Goal: Information Seeking & Learning: Compare options

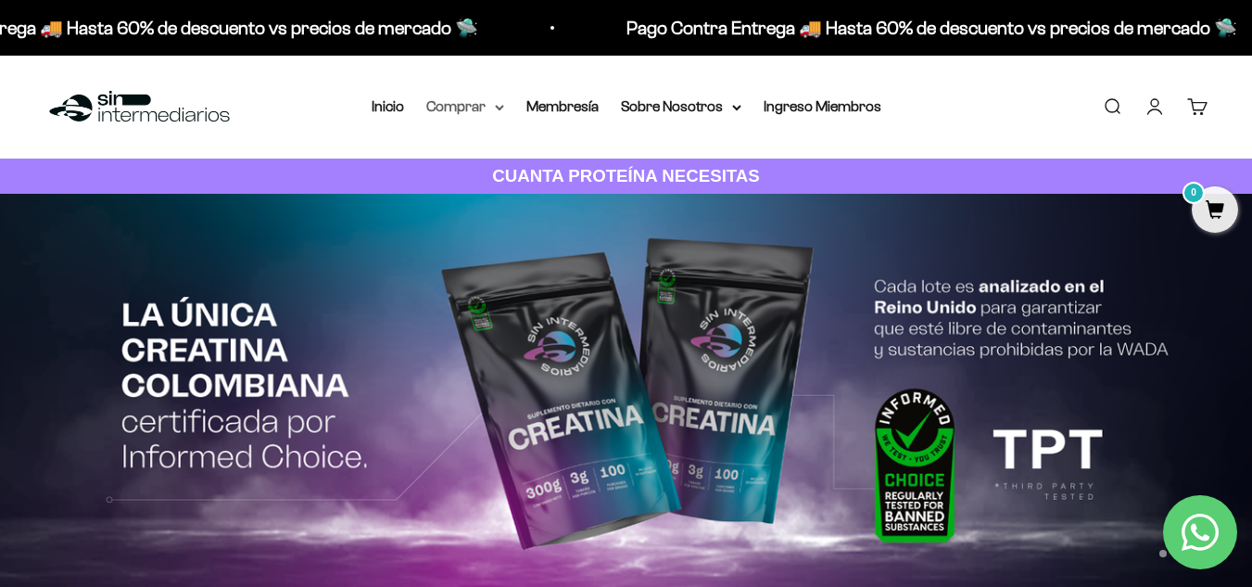
click at [468, 103] on summary "Comprar" at bounding box center [465, 107] width 78 height 24
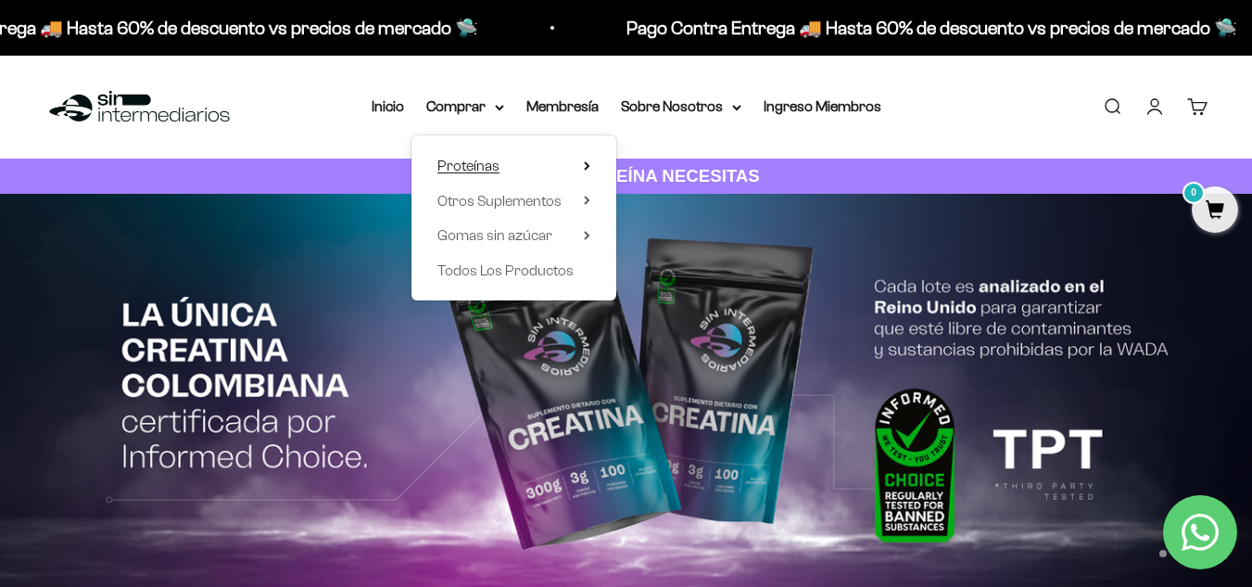
click at [509, 171] on summary "Proteínas" at bounding box center [513, 166] width 153 height 24
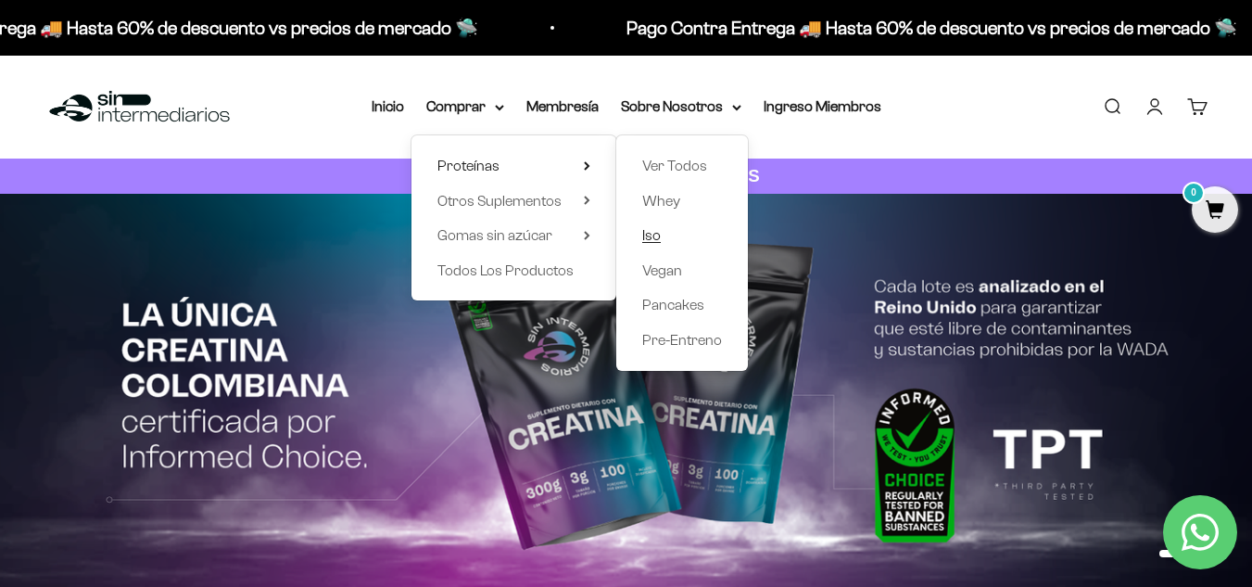
click at [649, 233] on span "Iso" at bounding box center [651, 235] width 19 height 16
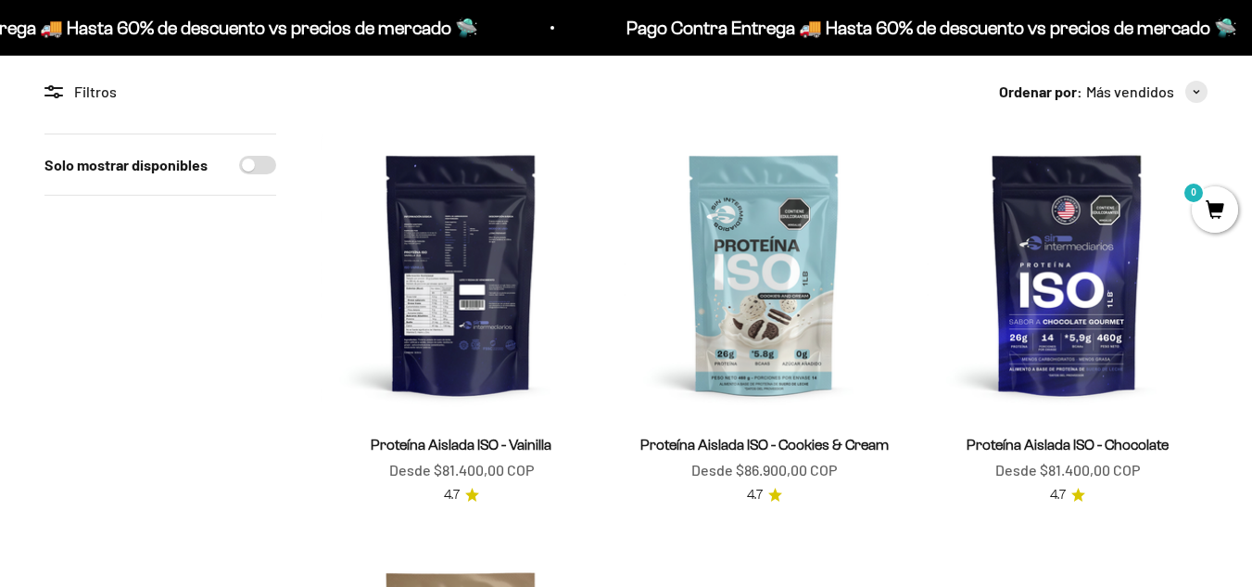
scroll to position [135, 0]
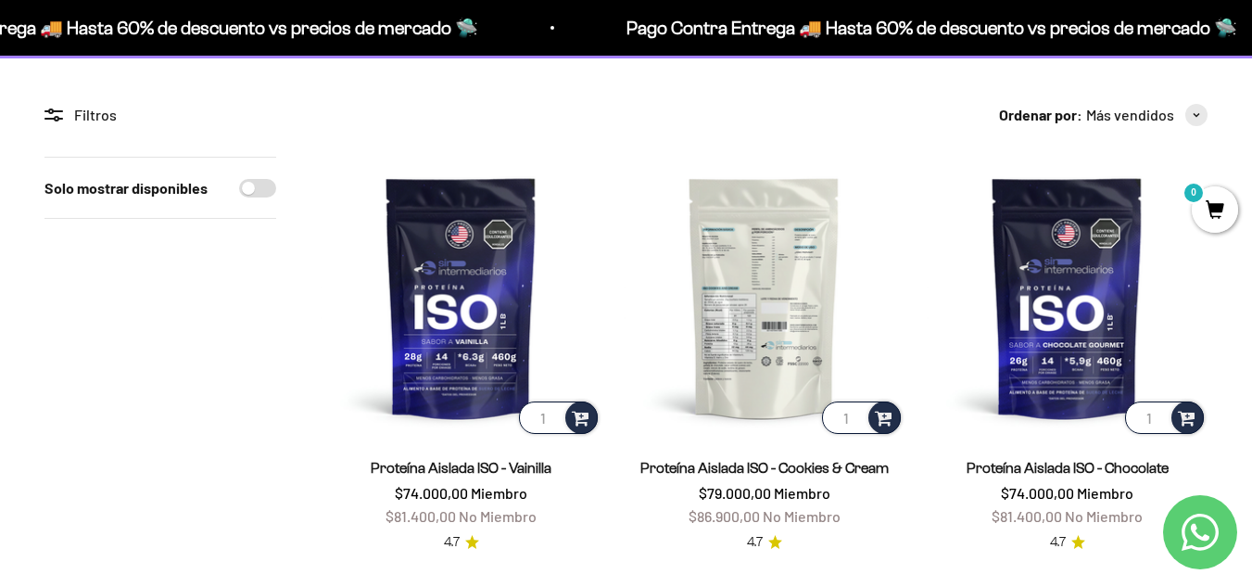
click at [716, 304] on img at bounding box center [764, 297] width 281 height 281
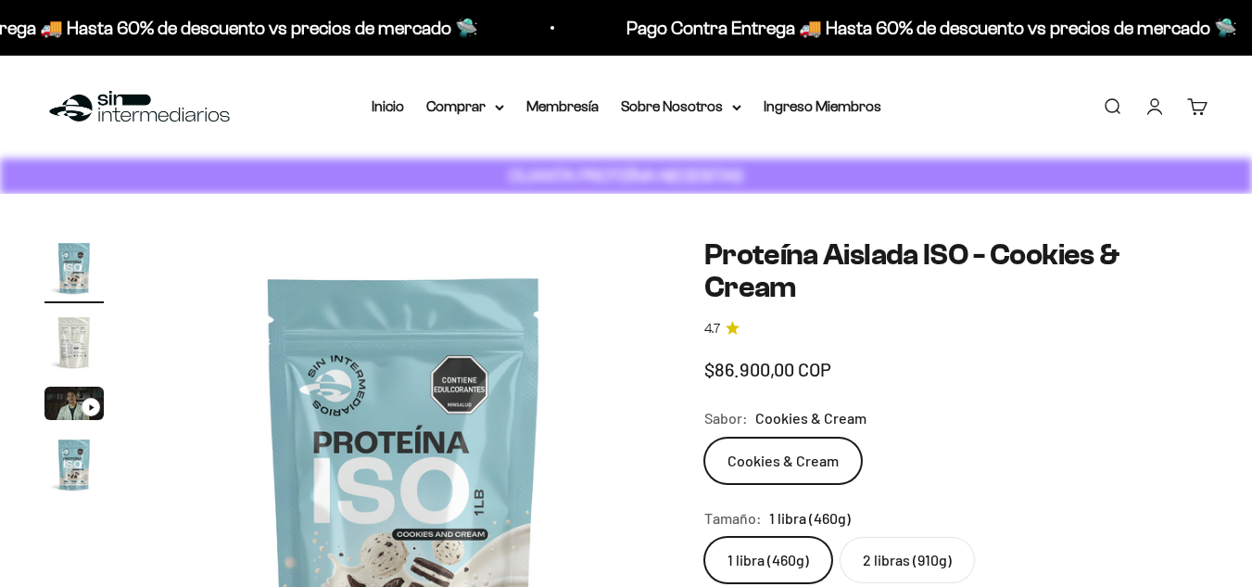
scroll to position [147, 0]
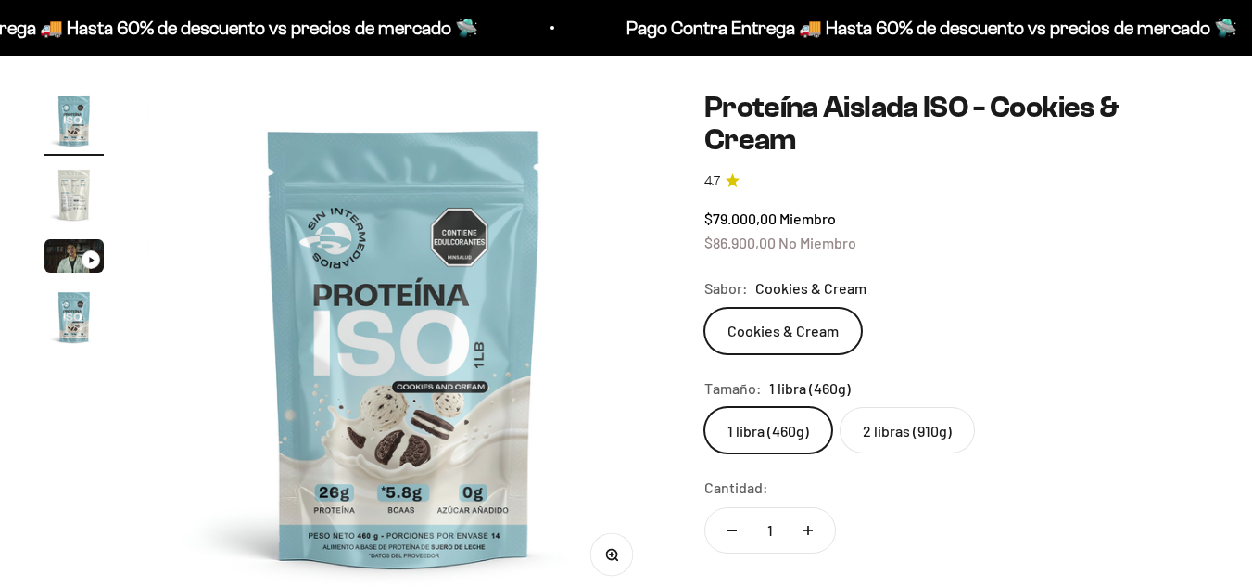
click at [61, 204] on img "Ir al artículo 2" at bounding box center [73, 194] width 59 height 59
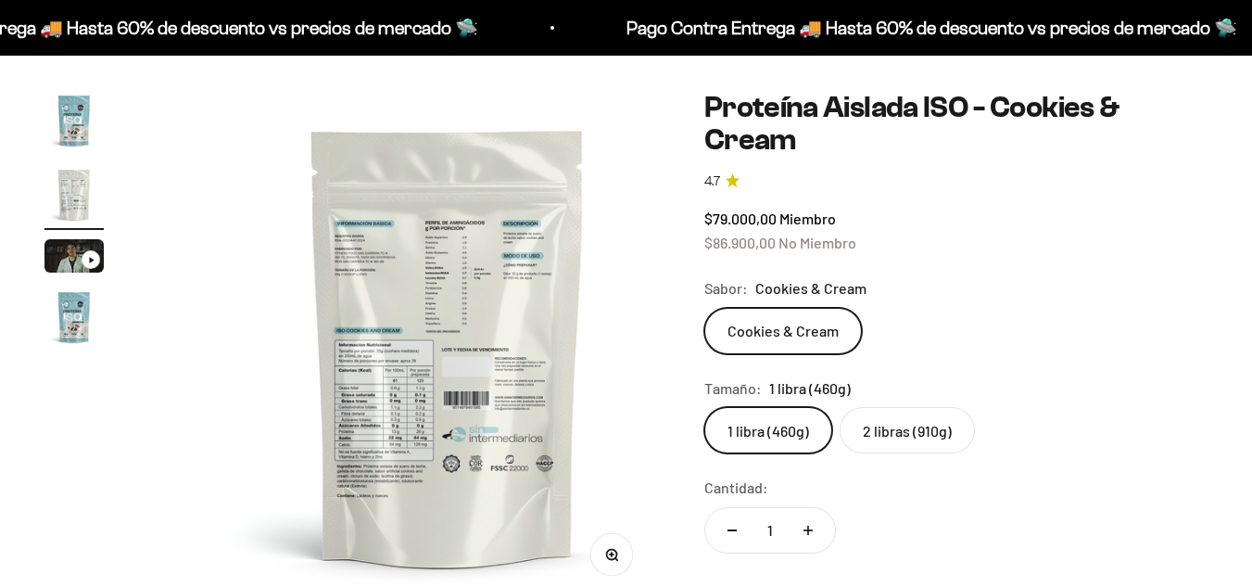
scroll to position [0, 523]
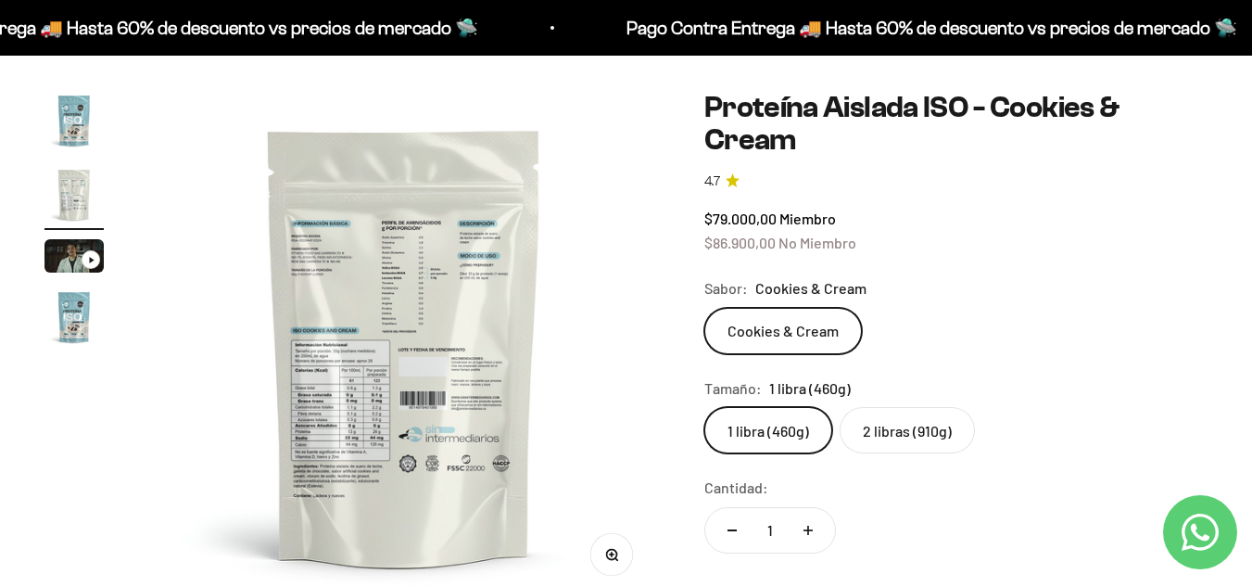
click at [349, 435] on img at bounding box center [404, 347] width 512 height 512
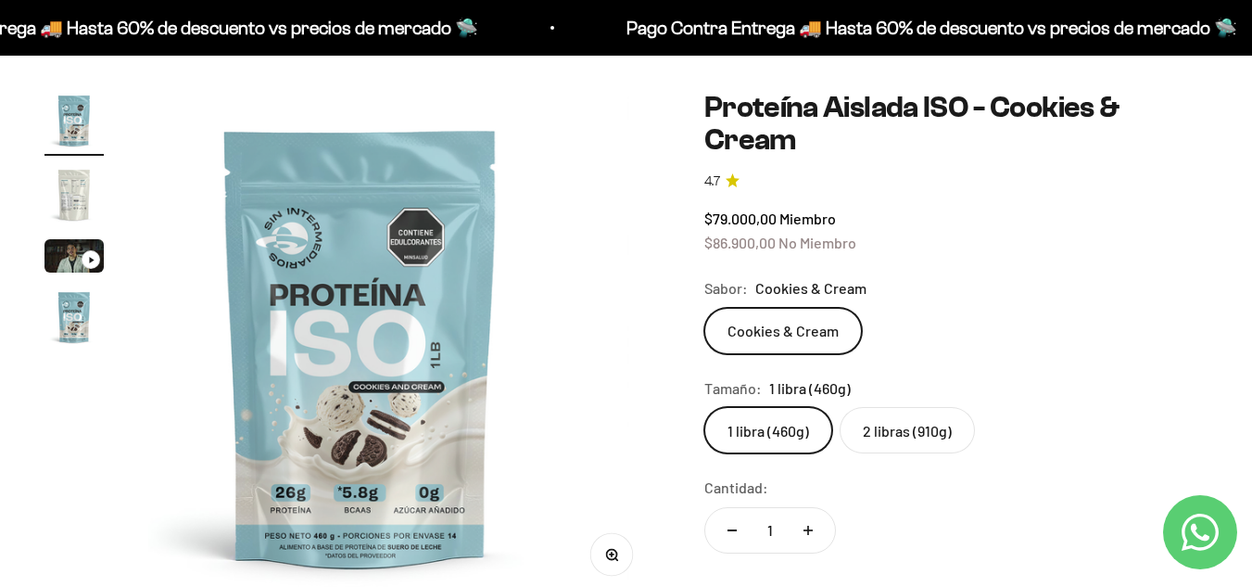
scroll to position [0, 0]
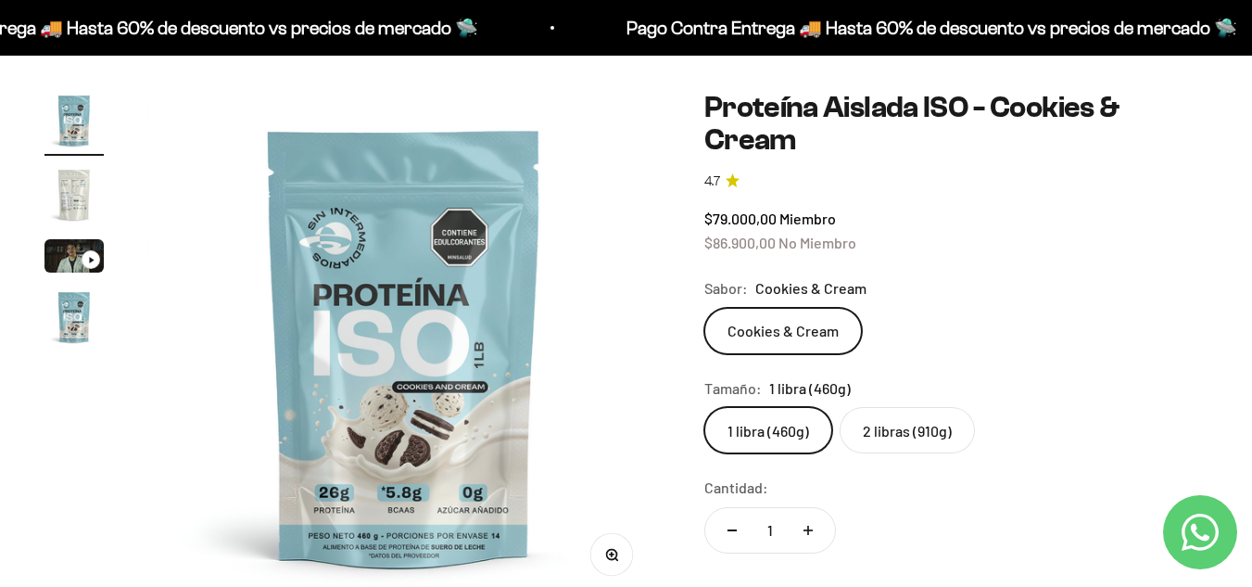
click at [623, 393] on img at bounding box center [404, 347] width 512 height 512
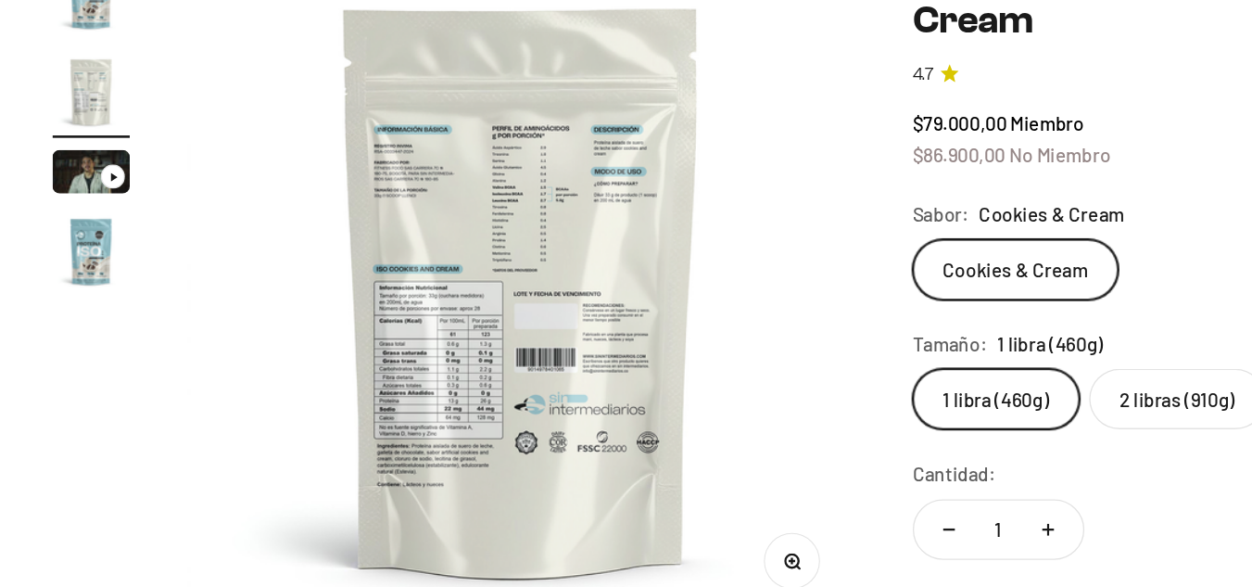
scroll to position [134, 0]
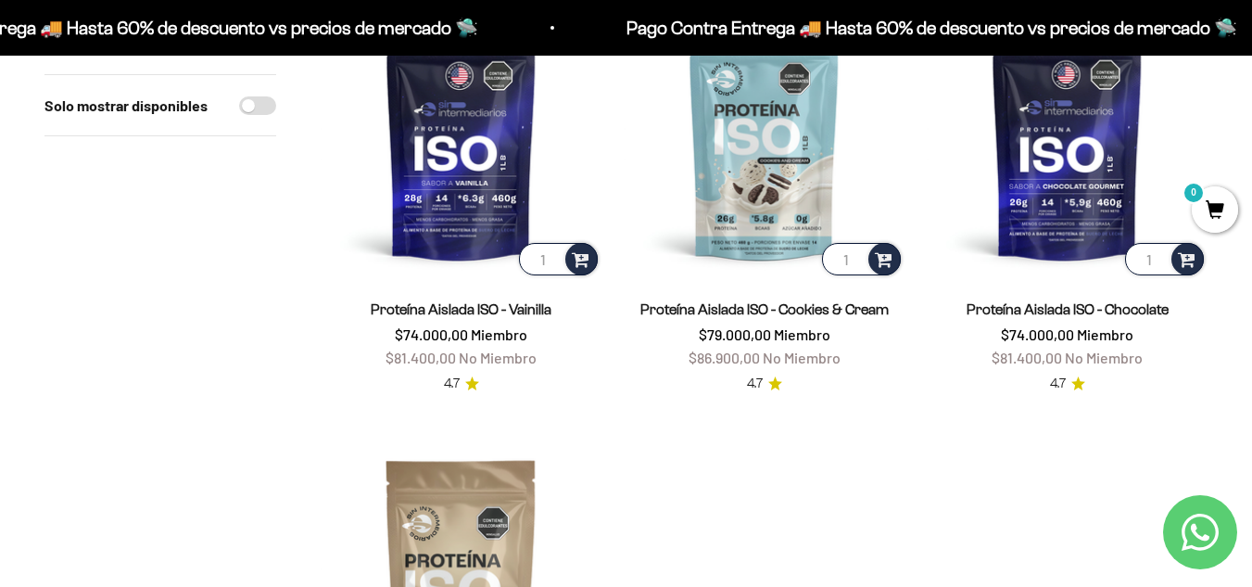
scroll to position [293, 0]
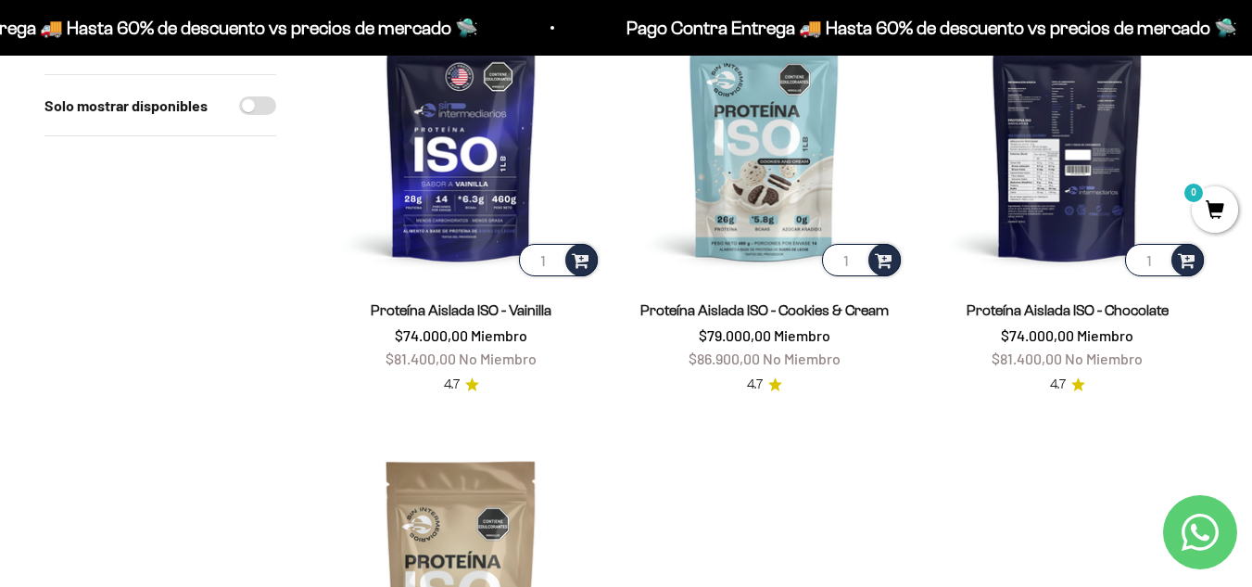
click at [1074, 137] on img at bounding box center [1067, 139] width 281 height 281
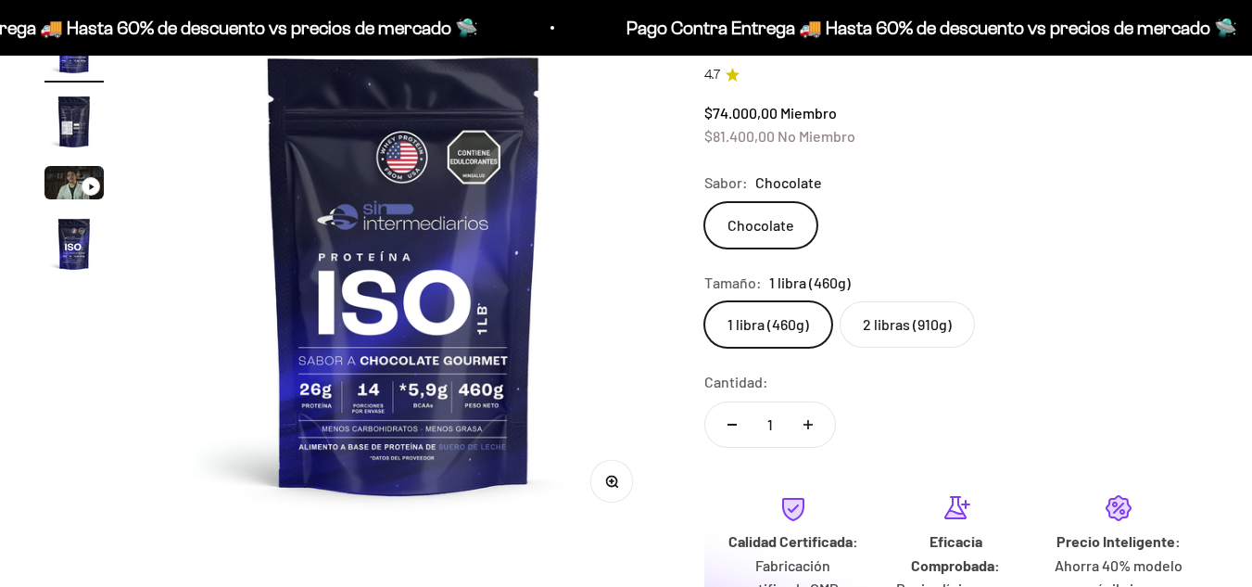
scroll to position [221, 0]
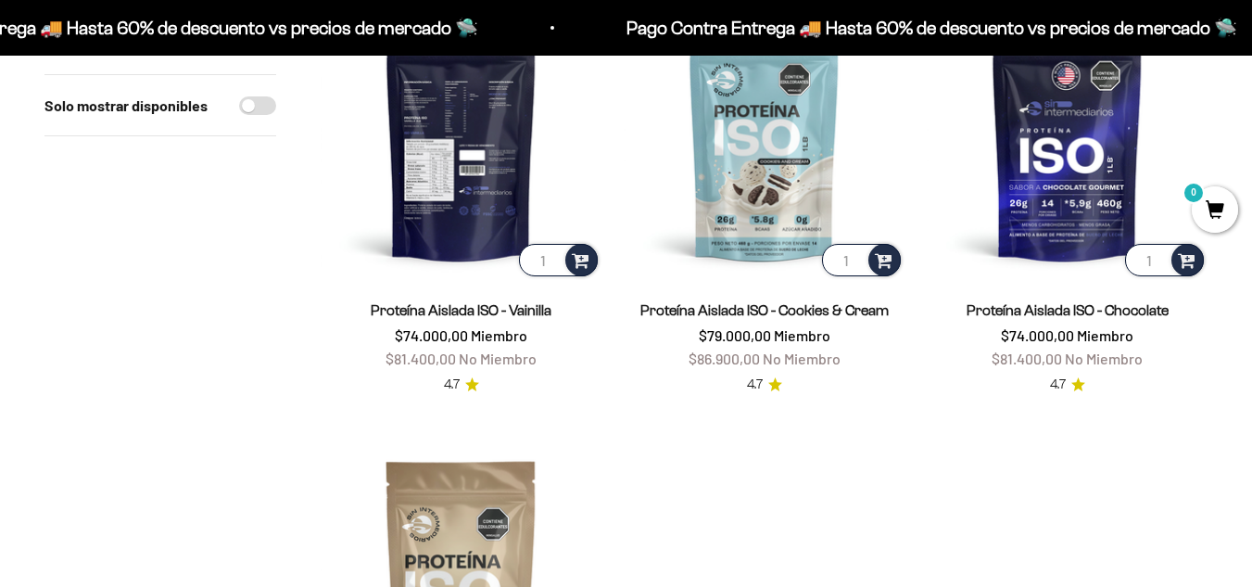
scroll to position [262, 0]
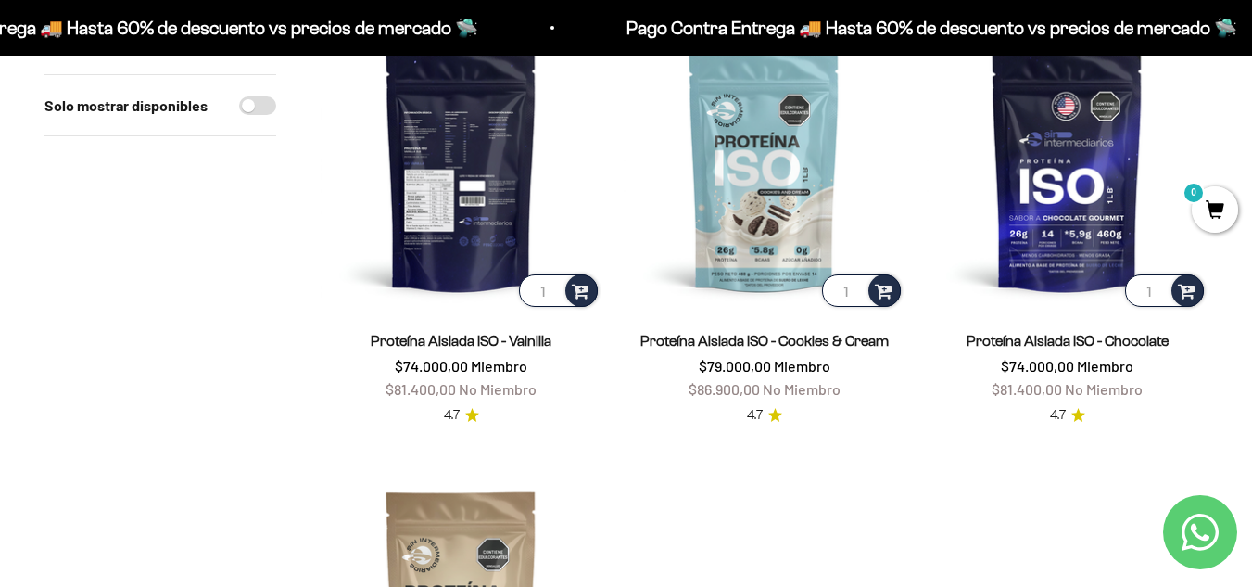
click at [499, 203] on img at bounding box center [461, 170] width 281 height 281
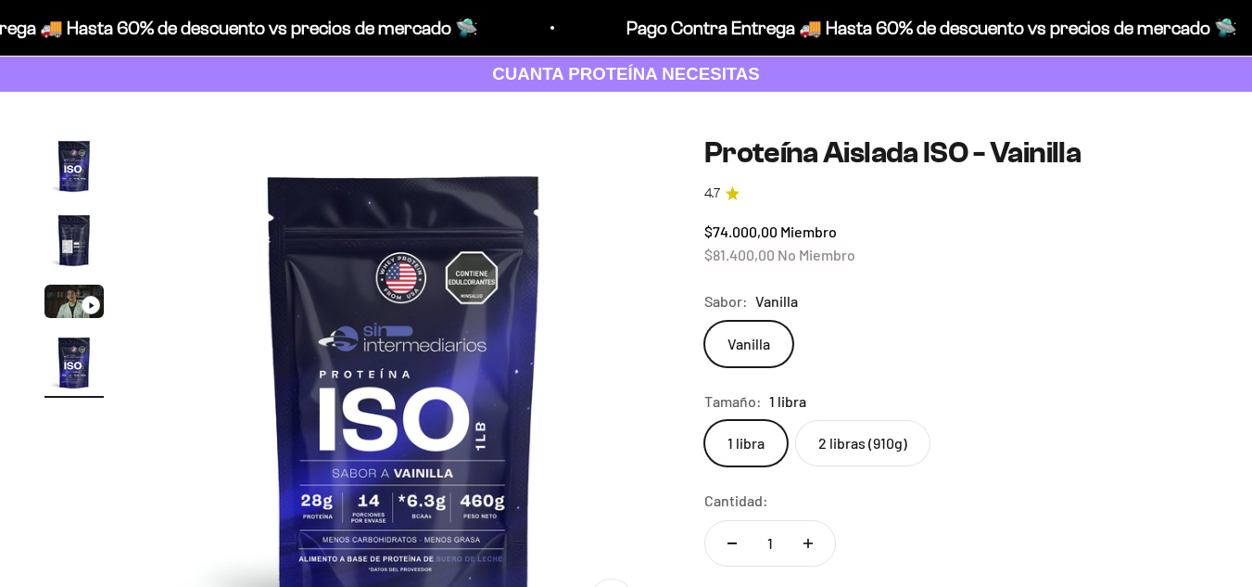
scroll to position [158, 0]
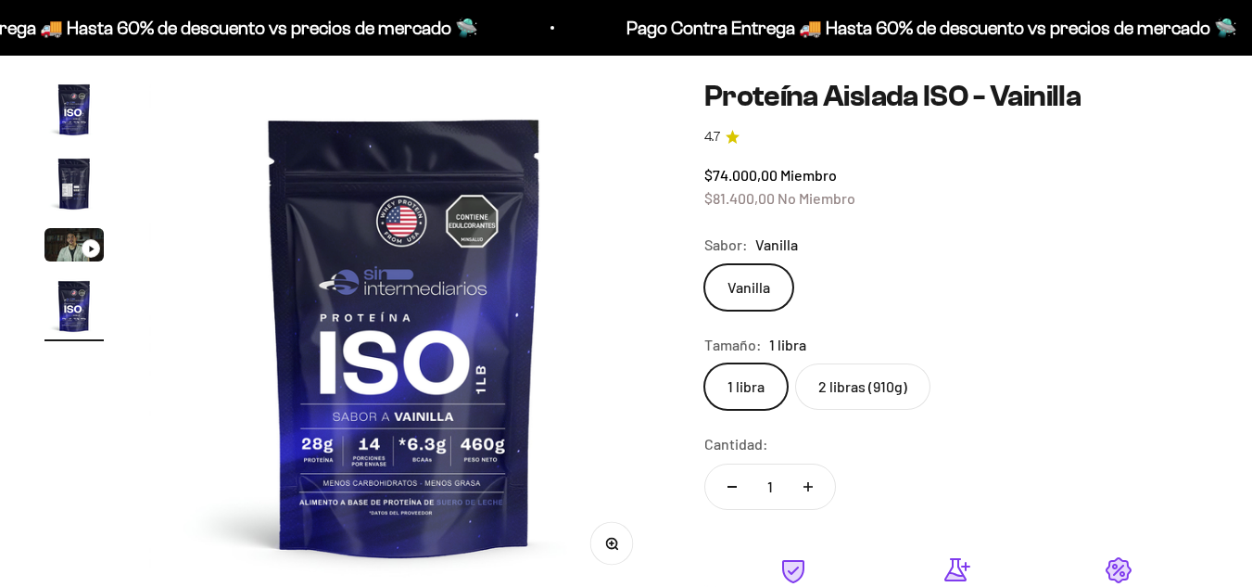
click at [88, 308] on img "Ir al artículo 4" at bounding box center [73, 305] width 59 height 59
click at [63, 182] on img "Ir al artículo 2" at bounding box center [73, 183] width 59 height 59
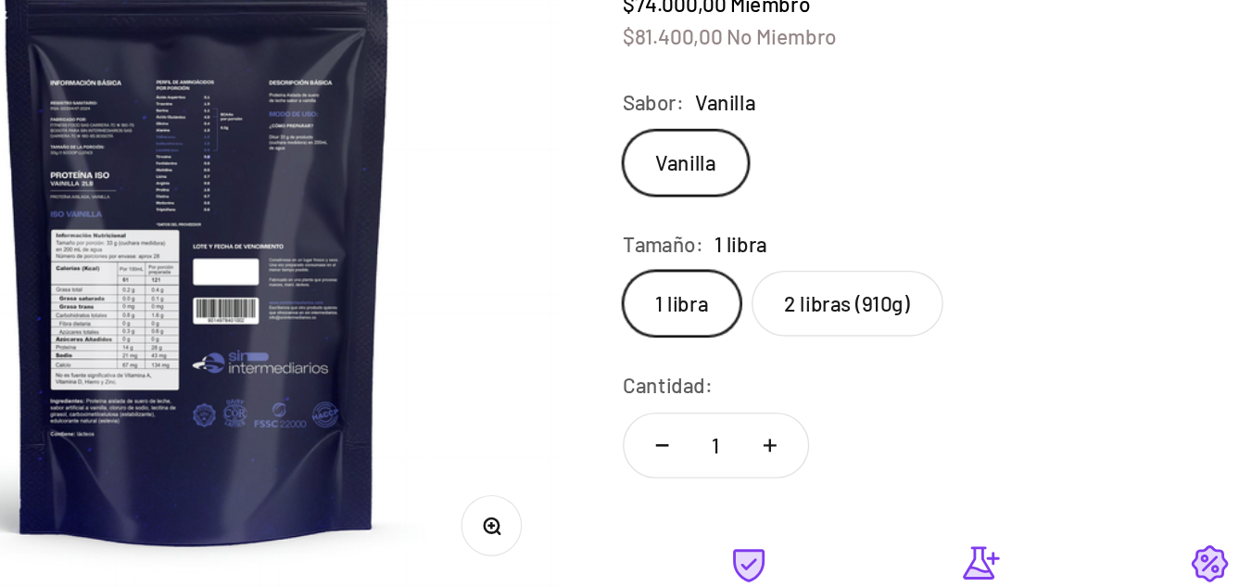
scroll to position [157, 0]
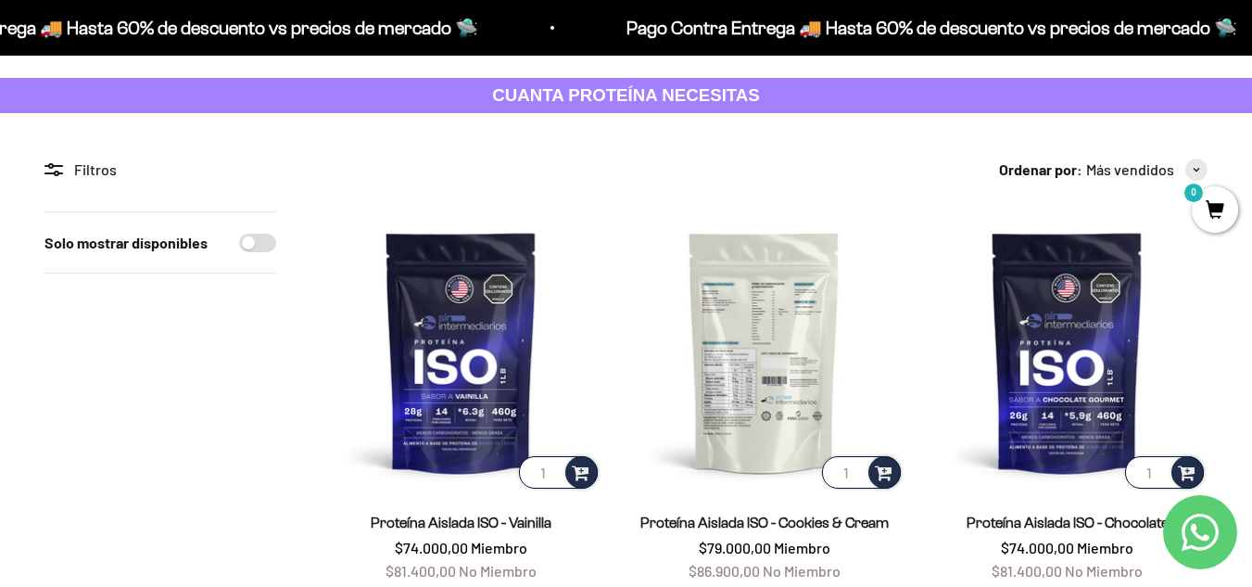
scroll to position [82, 0]
